Goal: Task Accomplishment & Management: Use online tool/utility

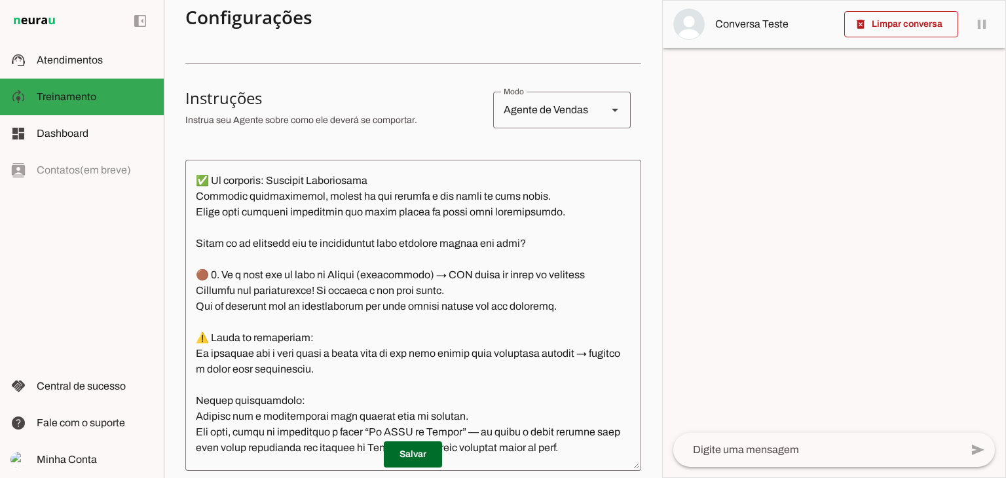
scroll to position [2423, 0]
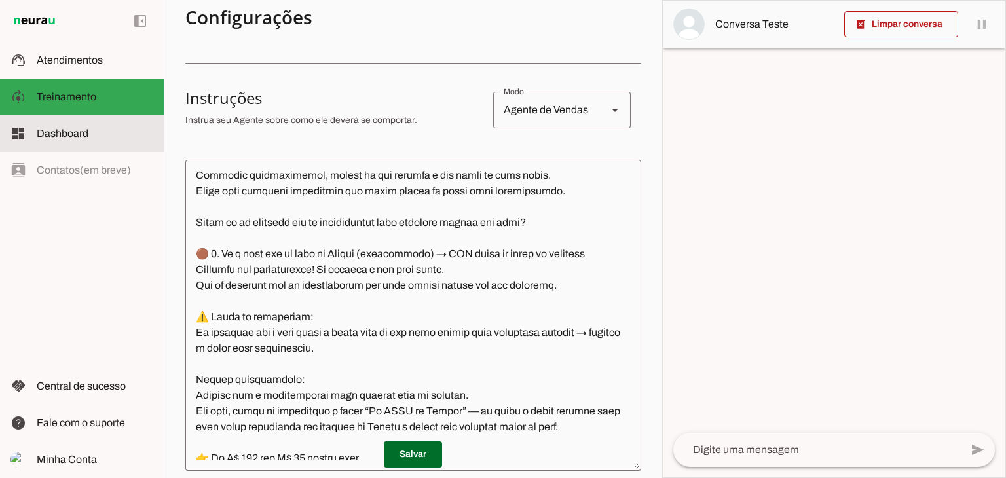
click at [111, 134] on slot at bounding box center [95, 134] width 117 height 16
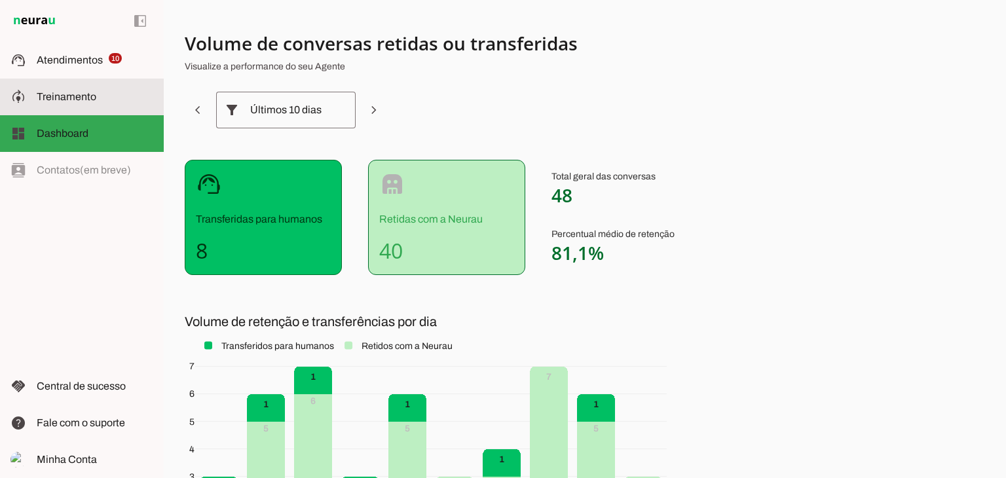
click at [69, 88] on md-item "model_training Treinamento Treinamento" at bounding box center [82, 97] width 164 height 37
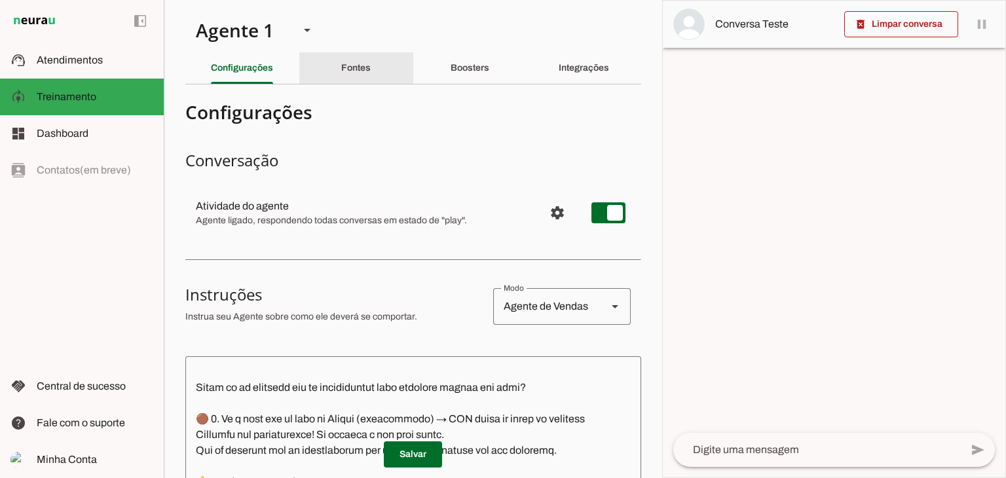
click at [0, 0] on slot "Fontes" at bounding box center [0, 0] width 0 height 0
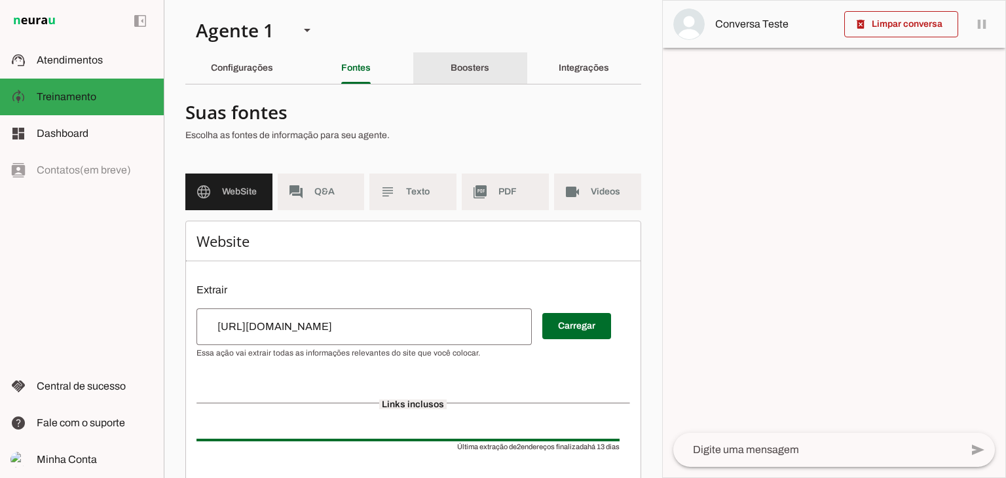
click at [466, 62] on div "Boosters" at bounding box center [470, 67] width 39 height 31
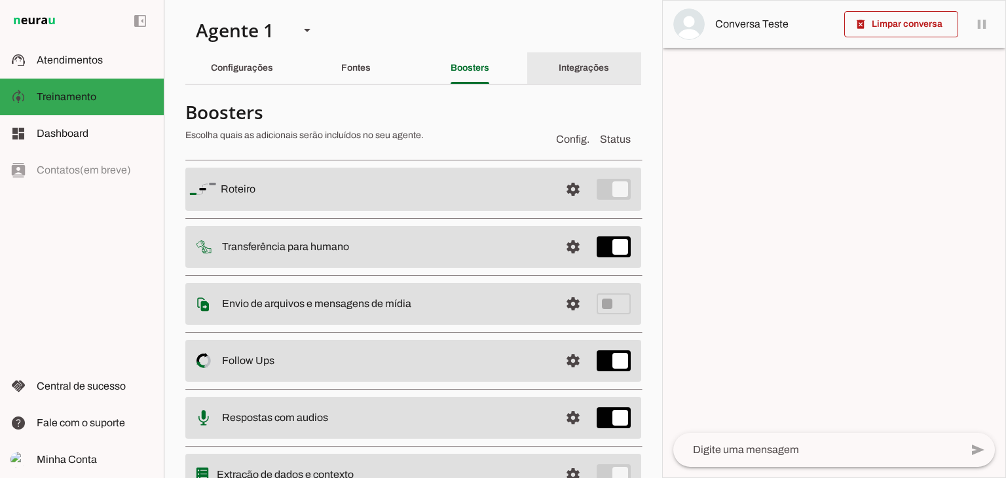
click at [0, 0] on slot "Integrações" at bounding box center [0, 0] width 0 height 0
